Goal: Transaction & Acquisition: Purchase product/service

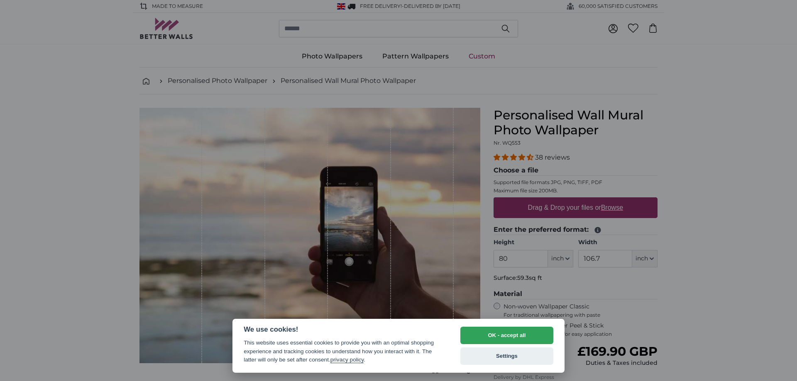
click at [683, 155] on div at bounding box center [398, 190] width 797 height 381
click at [519, 339] on button "OK - accept all" at bounding box center [506, 335] width 93 height 17
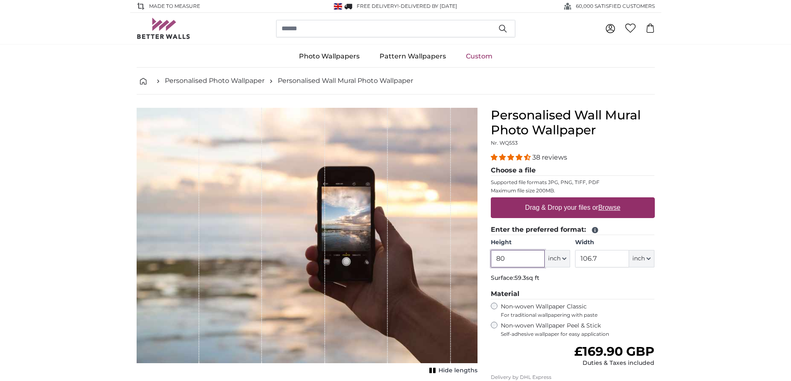
click at [515, 259] on input "80" at bounding box center [518, 258] width 54 height 17
click at [565, 259] on icon "button" at bounding box center [564, 259] width 4 height 4
click at [565, 281] on link "Centimeter (cm)" at bounding box center [557, 281] width 73 height 15
type input "203.2"
type input "271.1"
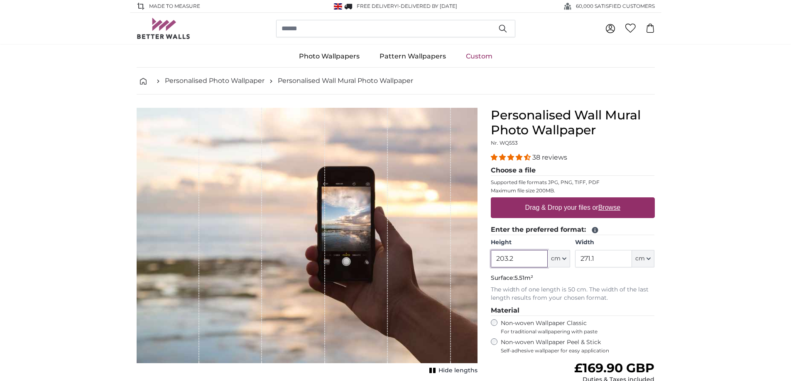
drag, startPoint x: 521, startPoint y: 258, endPoint x: 498, endPoint y: 258, distance: 22.8
click at [498, 258] on input "203.2" at bounding box center [519, 258] width 57 height 17
type input "380"
click at [606, 261] on input "271.1" at bounding box center [603, 258] width 57 height 17
drag, startPoint x: 607, startPoint y: 259, endPoint x: 581, endPoint y: 260, distance: 26.2
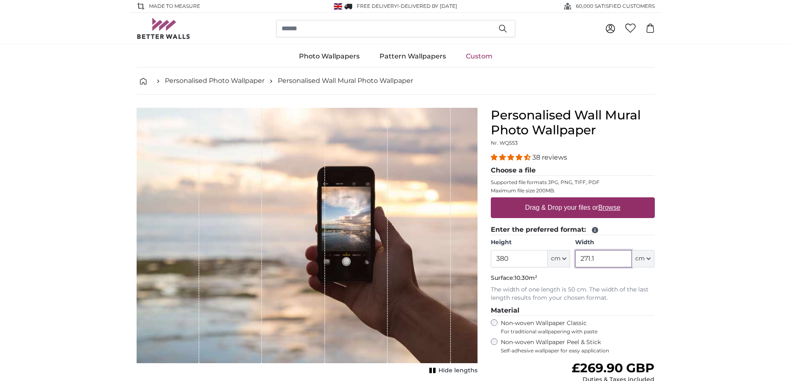
click at [581, 260] on input "271.1" at bounding box center [603, 258] width 57 height 17
type input "140"
click at [570, 209] on label "Drag & Drop your files or Browse" at bounding box center [572, 208] width 102 height 17
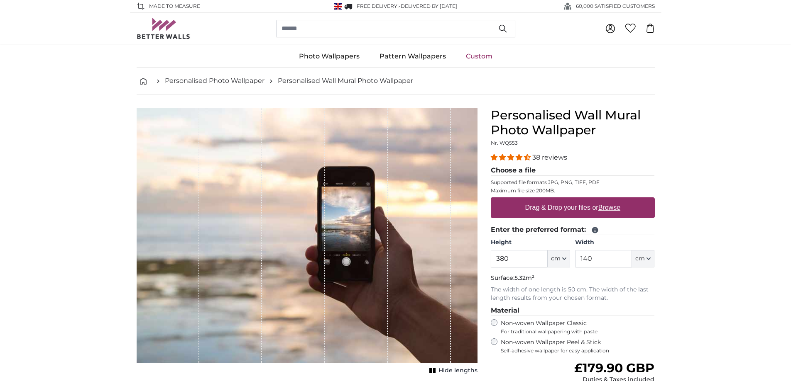
click at [570, 200] on input "Drag & Drop your files or Browse" at bounding box center [573, 199] width 164 height 2
type input "**********"
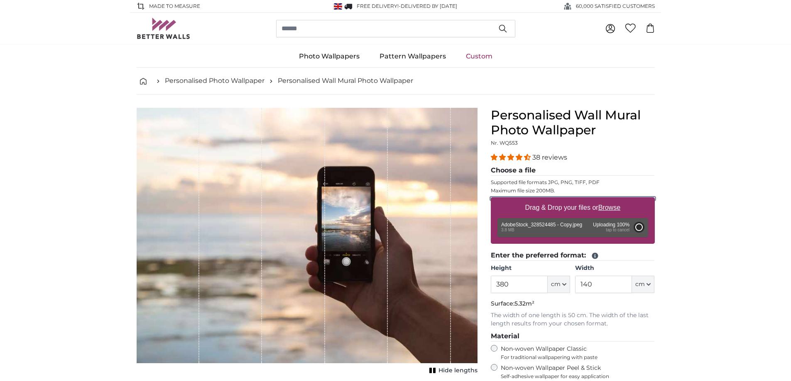
type input "143"
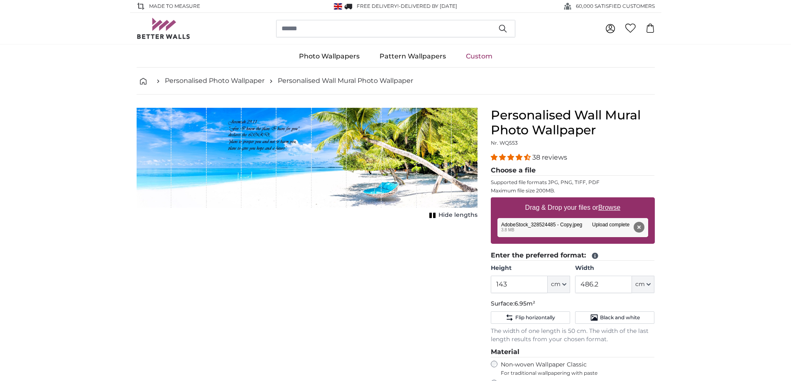
click at [443, 215] on span "Hide lengths" at bounding box center [457, 215] width 39 height 8
click at [443, 215] on span "Show lengths" at bounding box center [456, 215] width 42 height 8
click at [449, 238] on div "Cancel Crop image Hide lengths" at bounding box center [307, 323] width 354 height 430
click at [506, 286] on input "143" at bounding box center [519, 284] width 57 height 17
click at [593, 283] on input "486.2" at bounding box center [603, 284] width 57 height 17
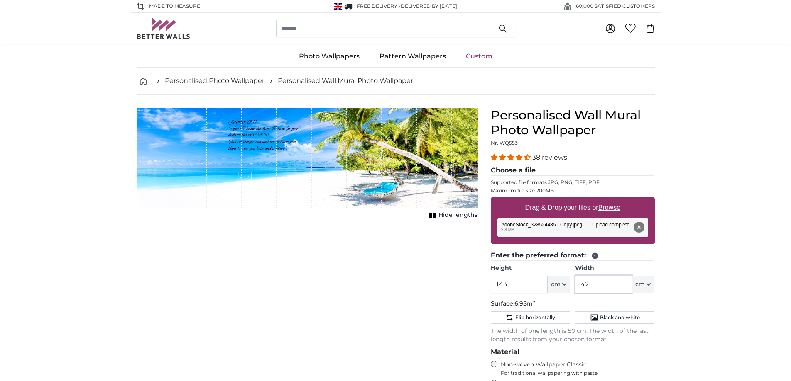
type input "2"
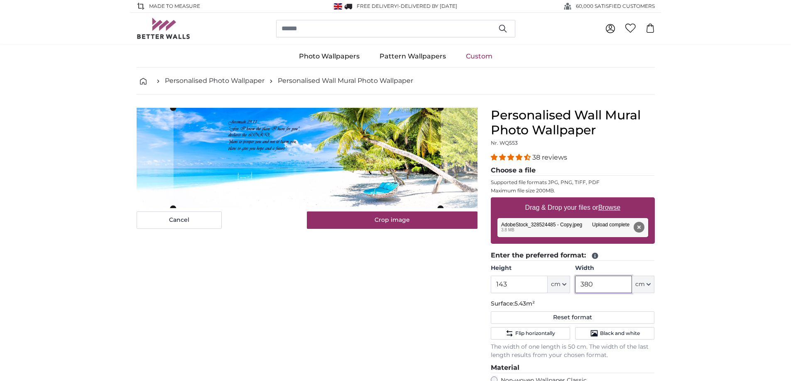
type input "380"
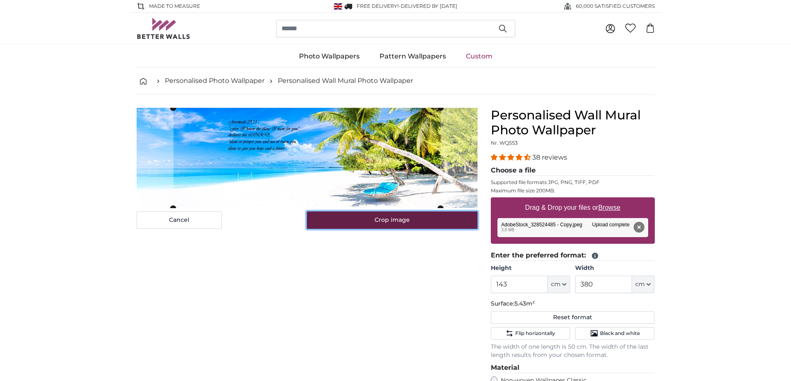
click at [365, 220] on button "Crop image" at bounding box center [392, 220] width 171 height 17
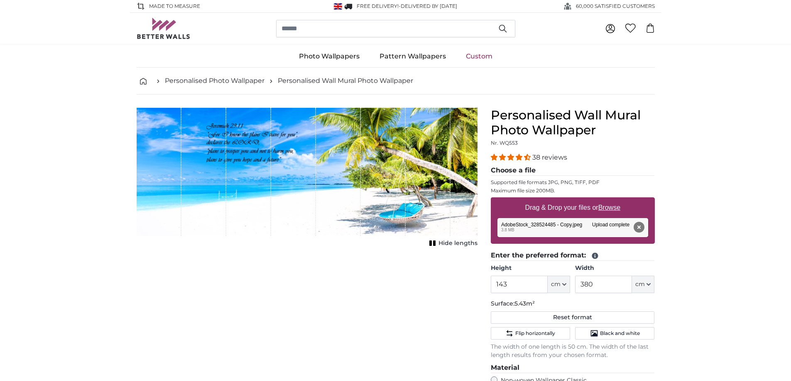
click at [376, 281] on div "Cancel Crop image Hide lengths" at bounding box center [307, 331] width 354 height 446
click at [533, 157] on span "38 reviews" at bounding box center [549, 158] width 35 height 8
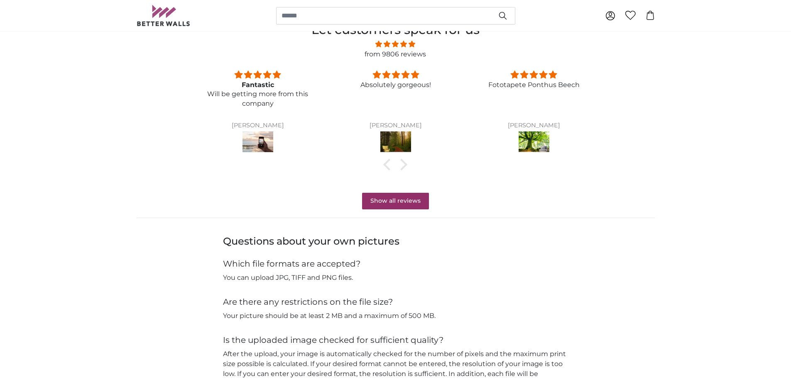
scroll to position [718, 0]
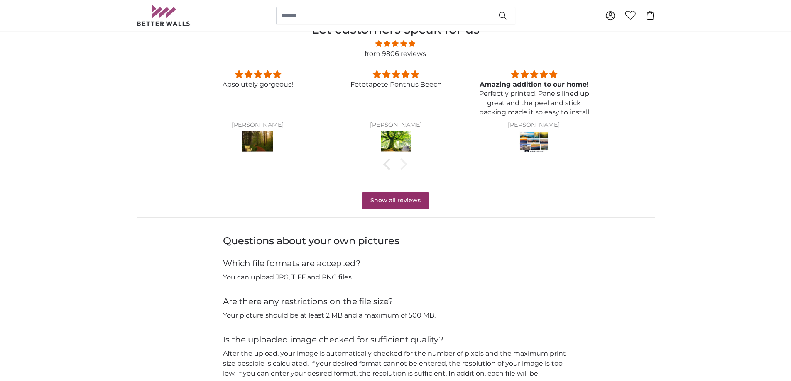
click at [402, 165] on div at bounding box center [402, 165] width 12 height 12
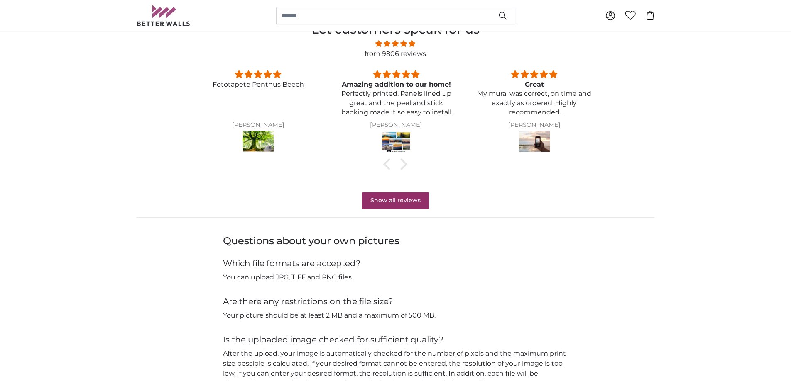
click at [400, 144] on img at bounding box center [396, 142] width 31 height 23
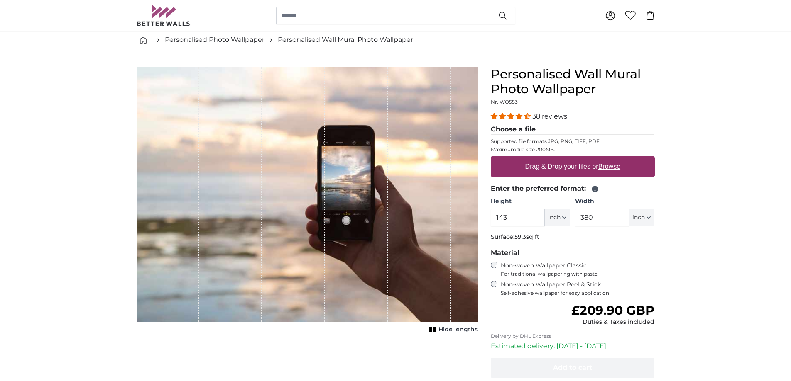
click at [539, 117] on span "38 reviews" at bounding box center [549, 116] width 35 height 8
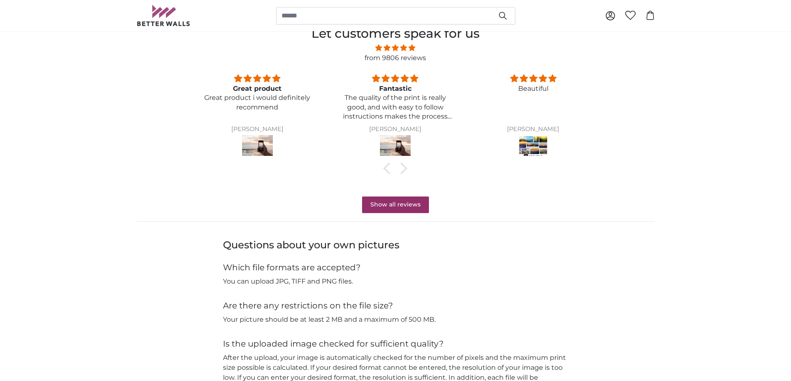
scroll to position [645, 0]
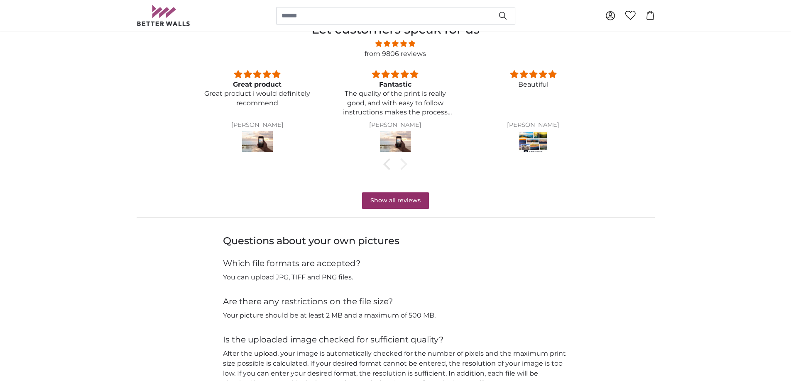
click at [402, 162] on div at bounding box center [402, 165] width 12 height 12
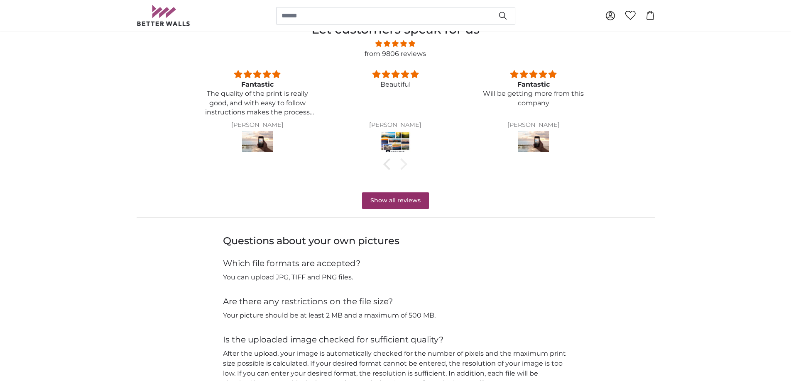
click at [402, 162] on div at bounding box center [402, 165] width 12 height 12
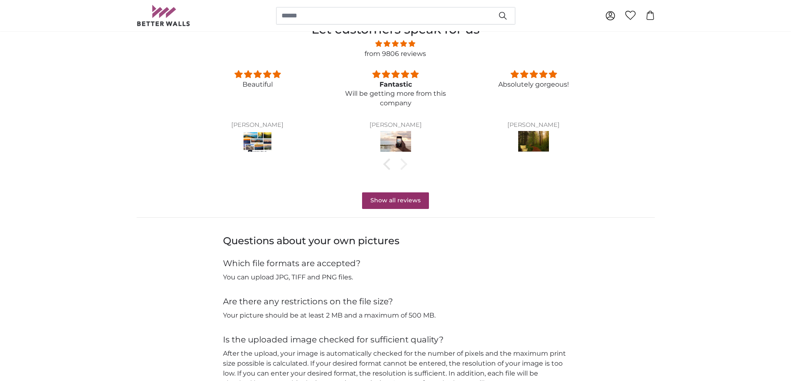
click at [402, 162] on div at bounding box center [402, 165] width 12 height 12
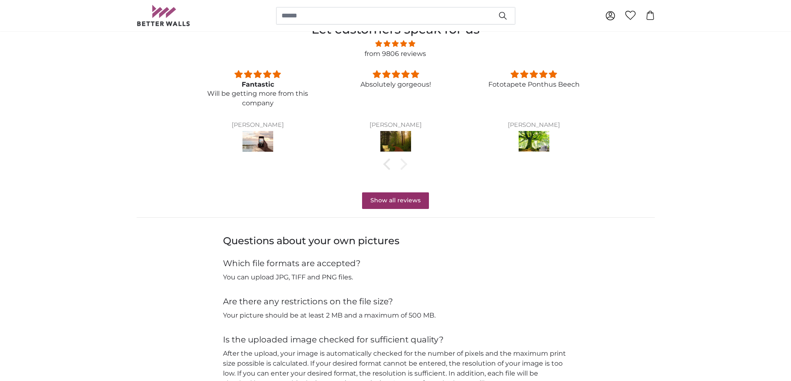
click at [402, 162] on div at bounding box center [402, 165] width 12 height 12
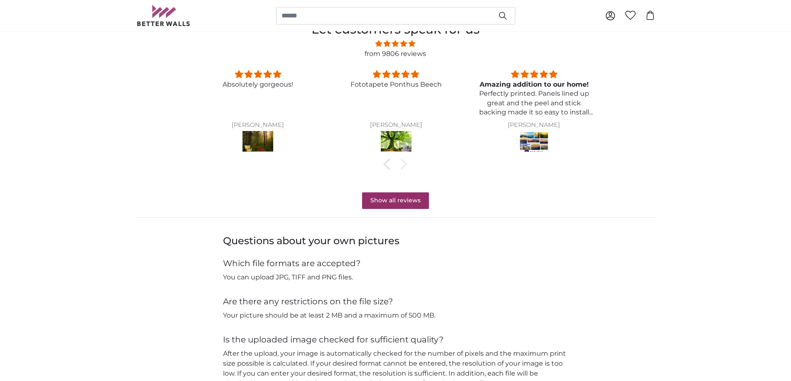
click at [402, 162] on div at bounding box center [402, 165] width 12 height 12
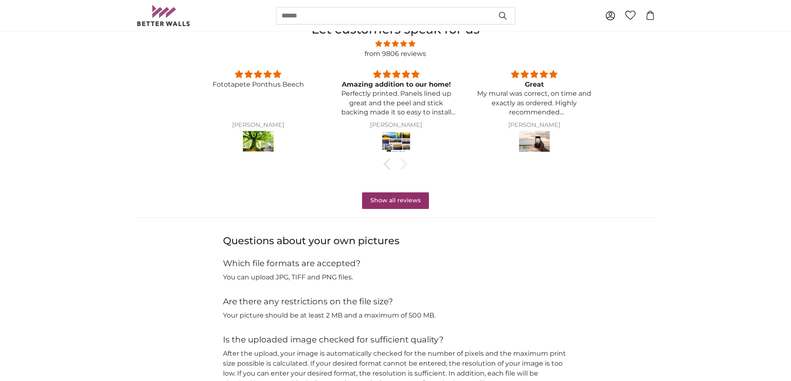
click at [402, 162] on div at bounding box center [402, 165] width 12 height 12
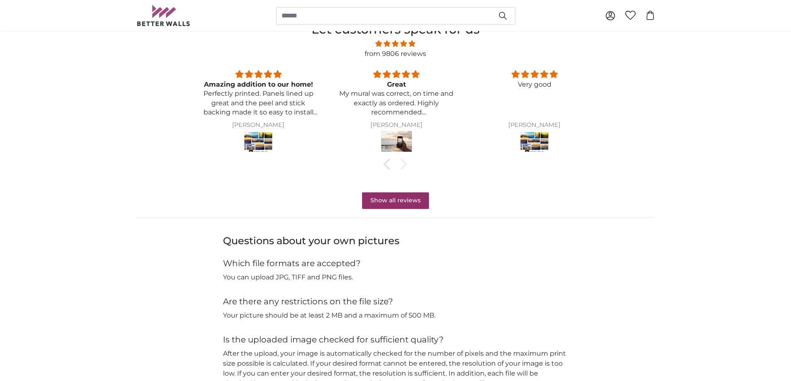
click at [402, 162] on div at bounding box center [402, 165] width 12 height 12
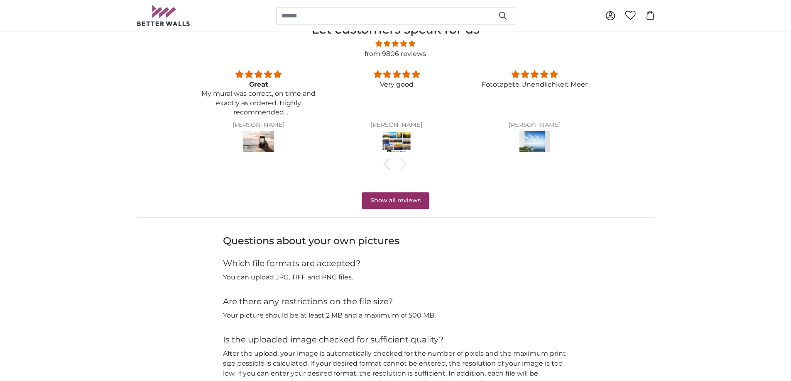
click at [402, 162] on div at bounding box center [402, 165] width 12 height 12
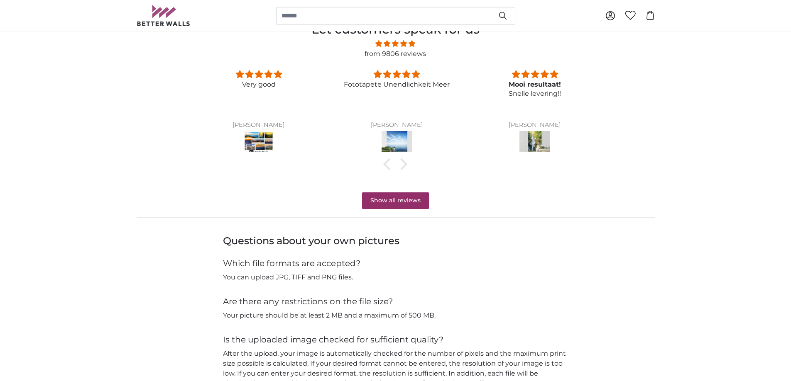
click at [400, 143] on img at bounding box center [396, 142] width 31 height 23
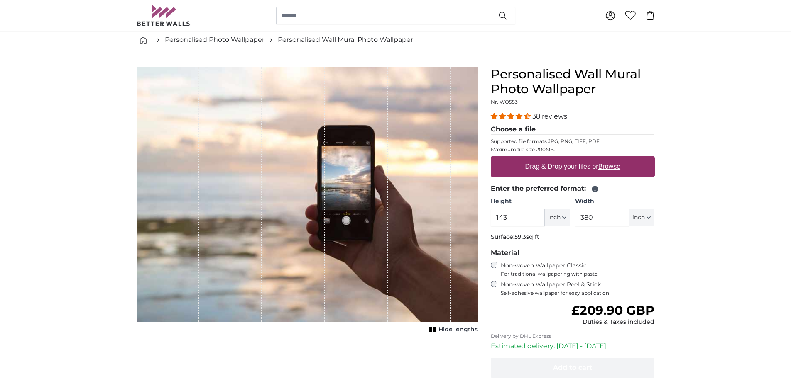
click at [514, 115] on span "4.34 stars" at bounding box center [511, 116] width 8 height 7
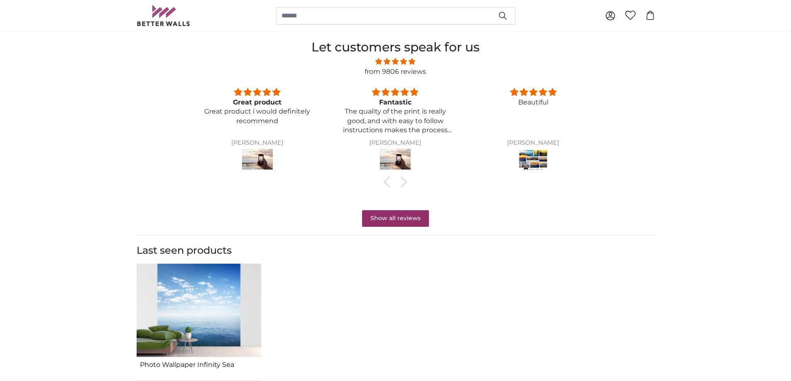
scroll to position [645, 0]
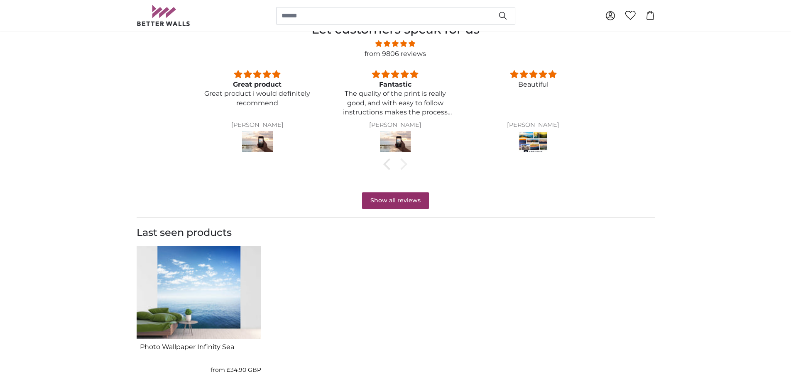
click at [401, 165] on div at bounding box center [402, 165] width 12 height 12
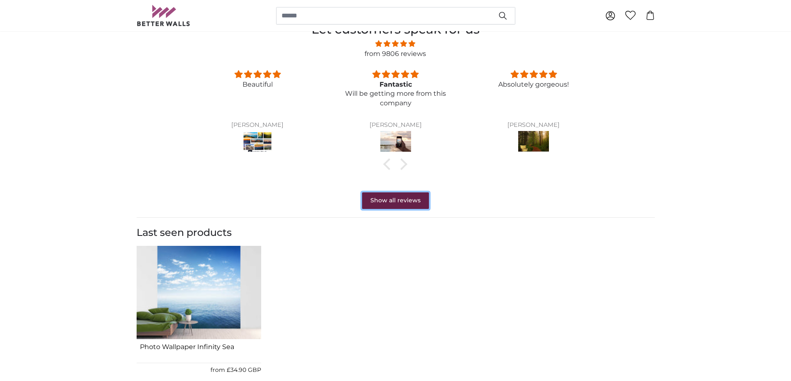
click at [398, 200] on link "Show all reviews" at bounding box center [395, 201] width 67 height 17
